Goal: Check status: Check status

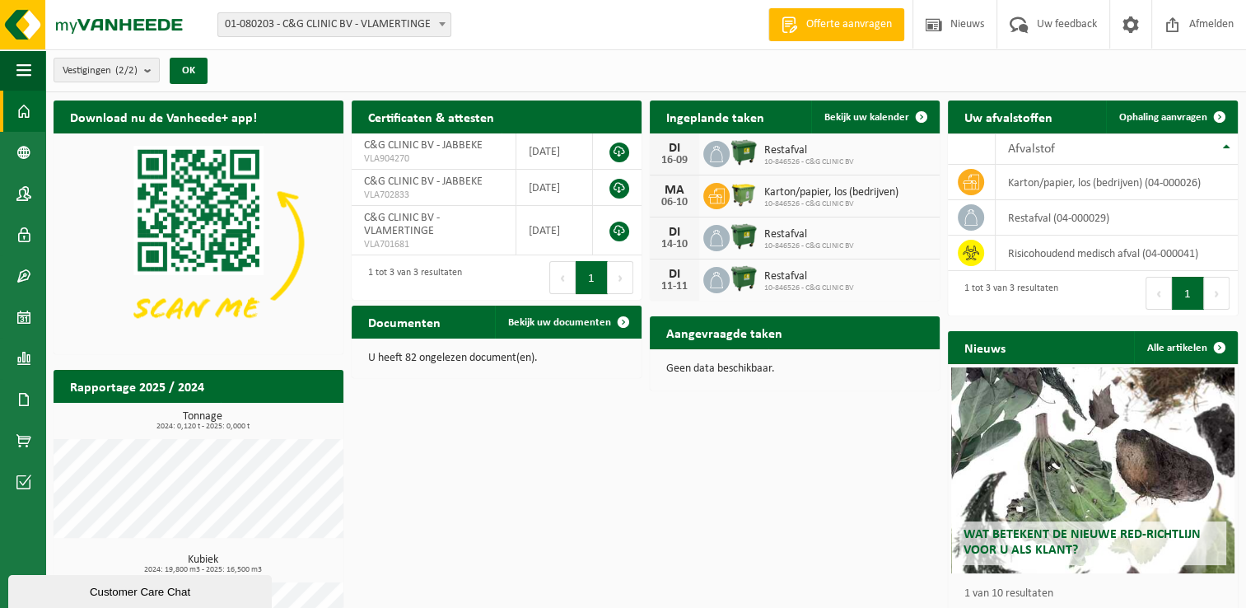
click at [438, 19] on span at bounding box center [442, 23] width 16 height 21
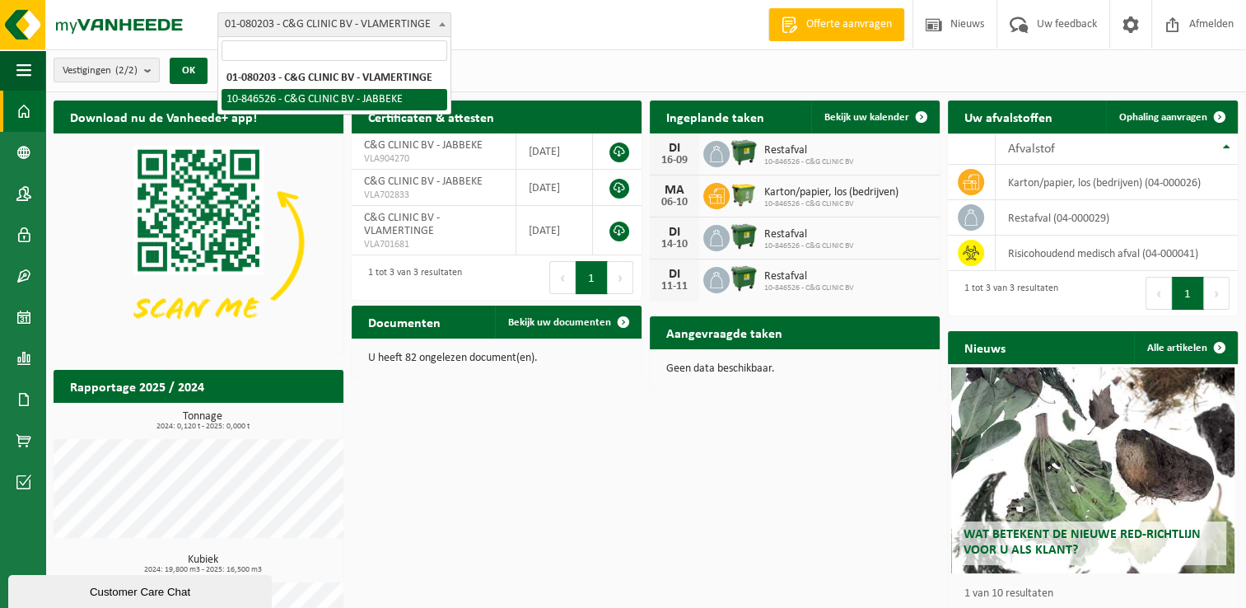
select select "94664"
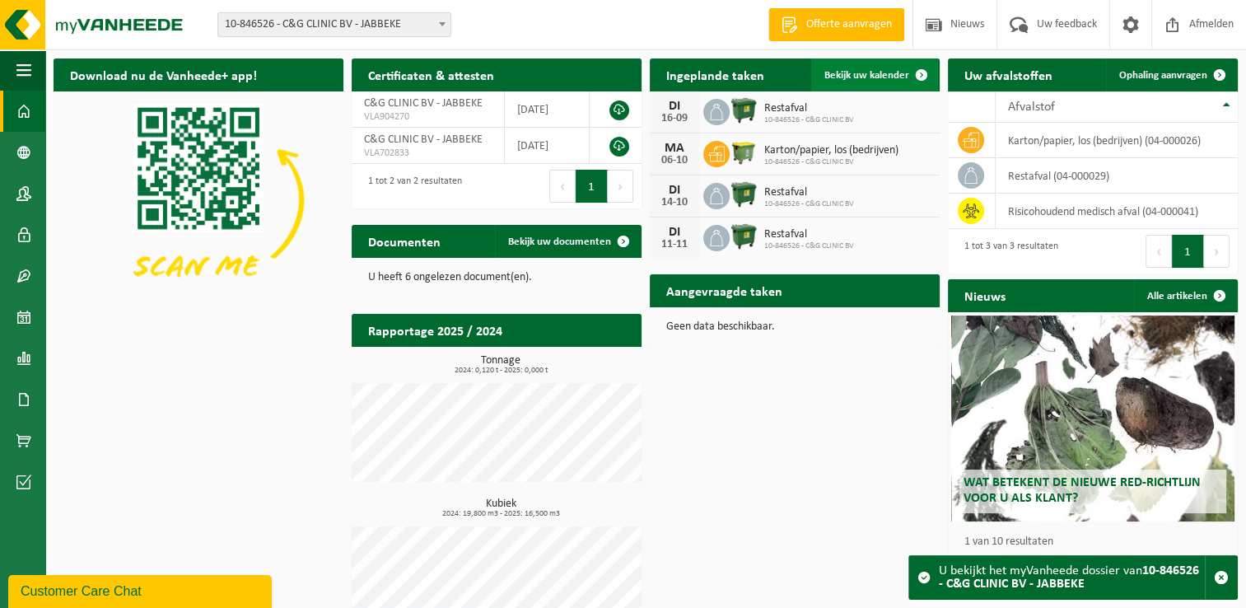
click at [858, 79] on span "Bekijk uw kalender" at bounding box center [866, 75] width 85 height 11
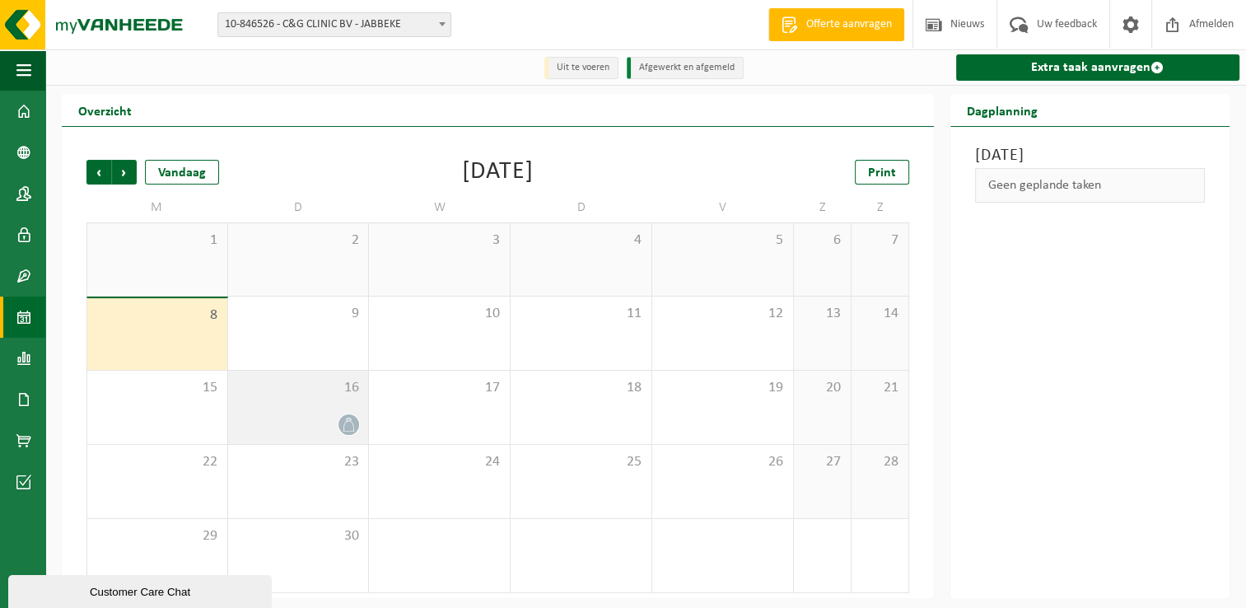
click at [303, 418] on div at bounding box center [298, 424] width 124 height 22
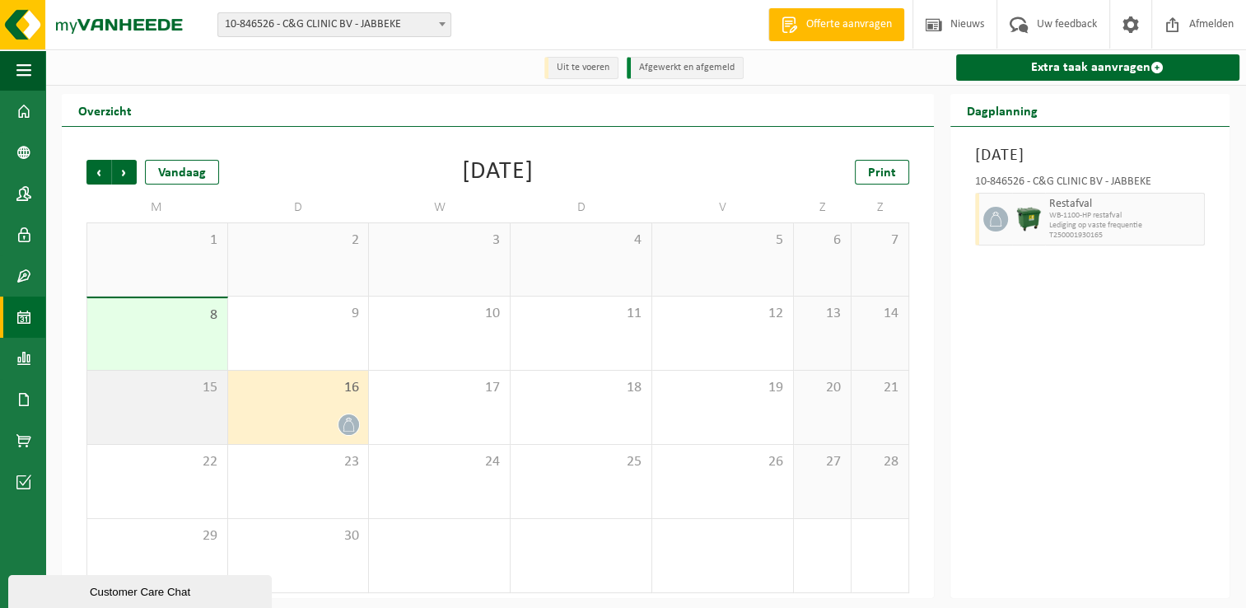
click at [178, 403] on div "15" at bounding box center [157, 407] width 140 height 73
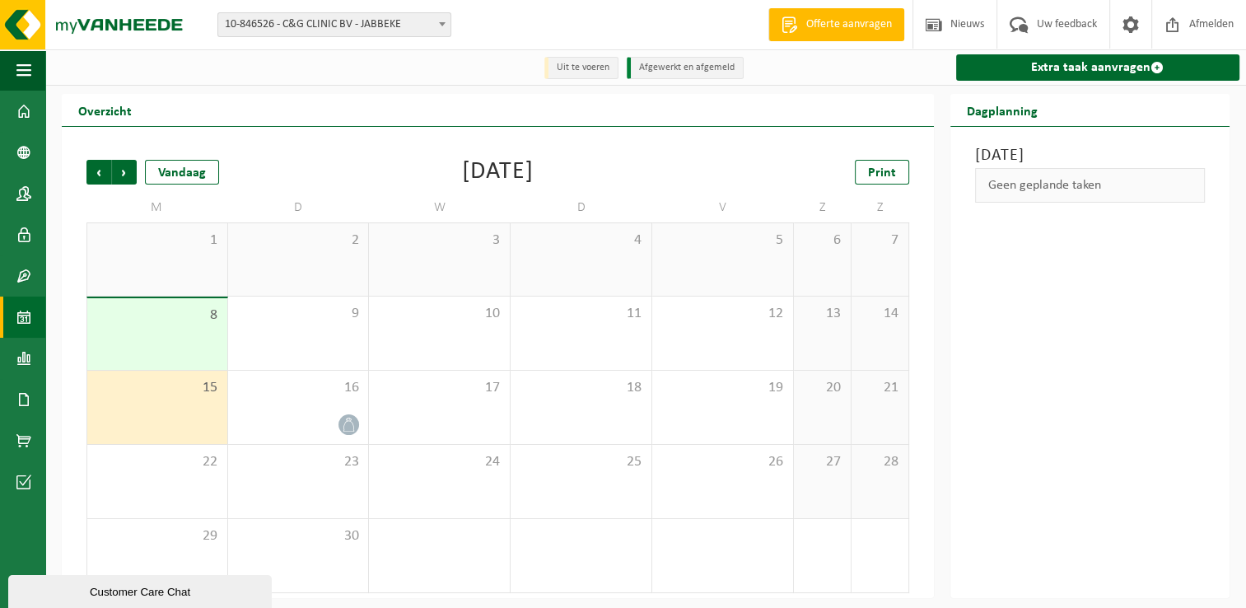
click at [176, 334] on div "8" at bounding box center [157, 334] width 140 height 72
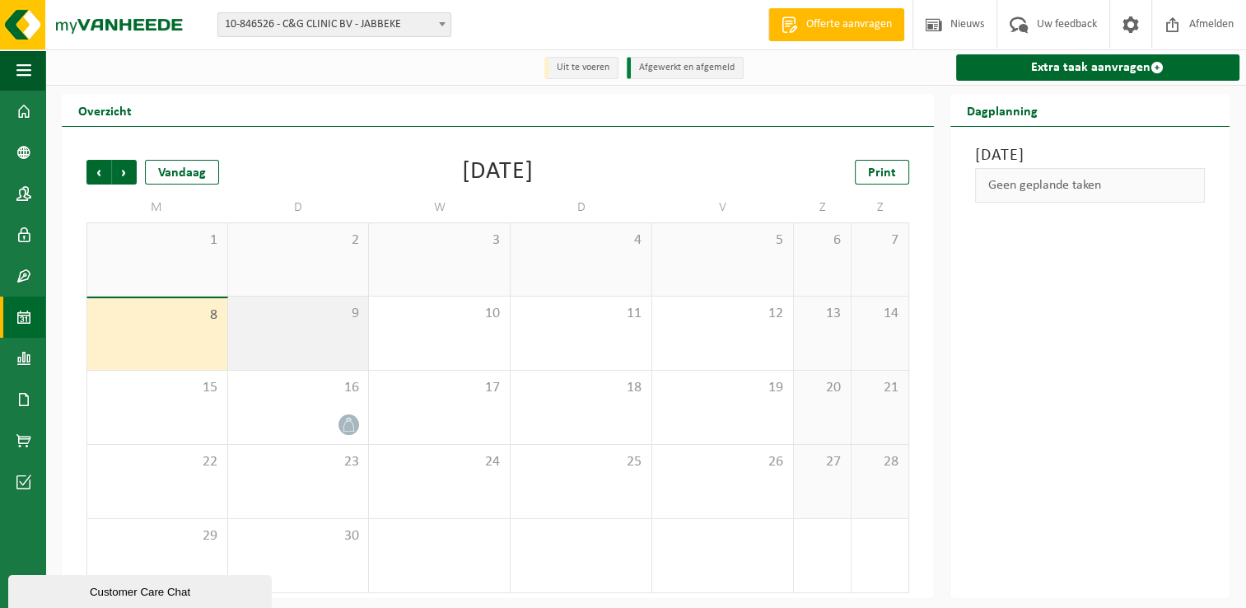
click at [333, 337] on div "9" at bounding box center [298, 332] width 141 height 73
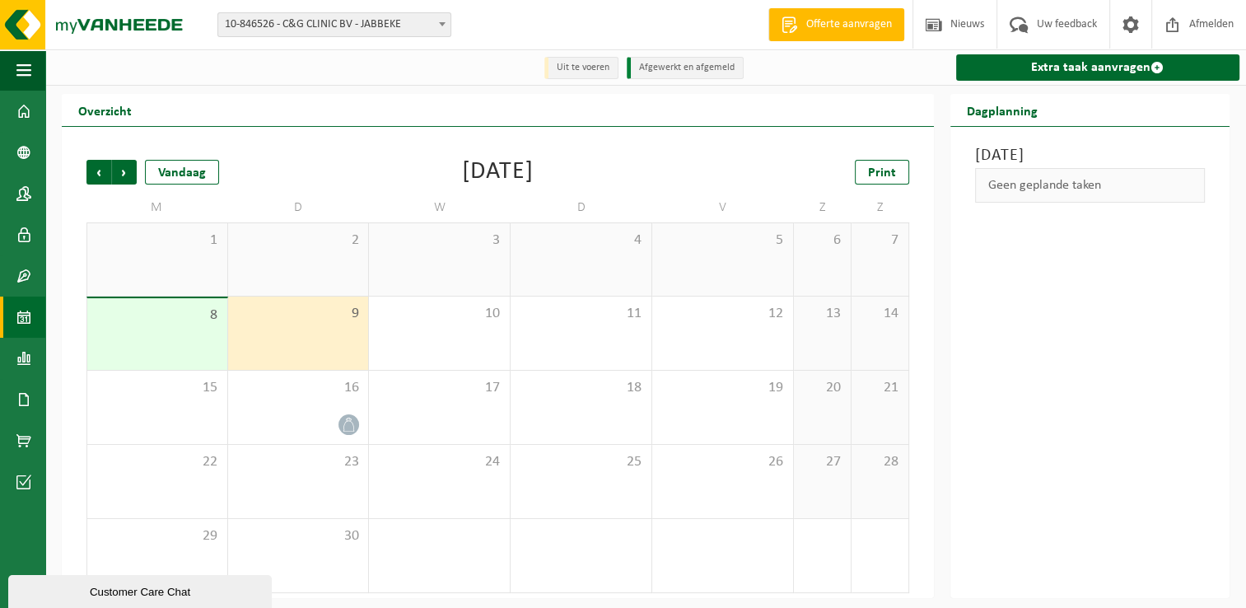
click at [215, 324] on span "8" at bounding box center [158, 315] width 124 height 18
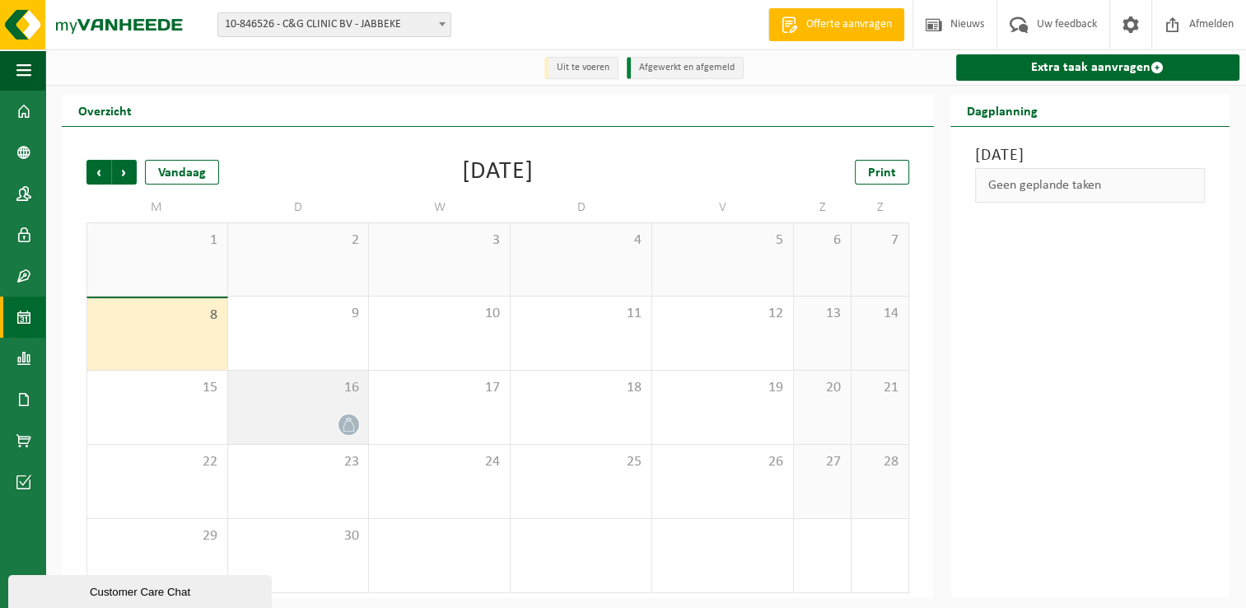
click at [346, 403] on div "16" at bounding box center [298, 407] width 141 height 73
